Goal: Transaction & Acquisition: Purchase product/service

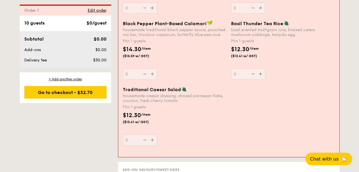
scroll to position [686, 0]
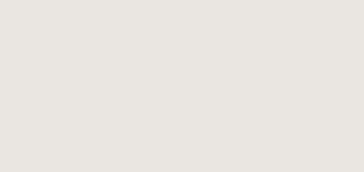
select select
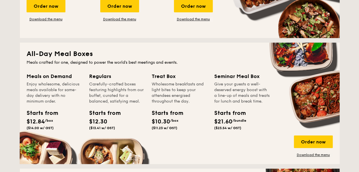
scroll to position [257, 0]
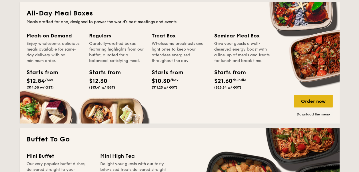
click at [312, 103] on div "Order now" at bounding box center [313, 101] width 39 height 13
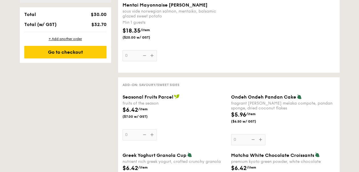
scroll to position [429, 0]
